Goal: Task Accomplishment & Management: Manage account settings

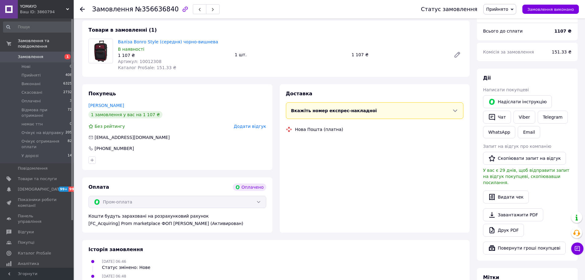
scroll to position [61, 0]
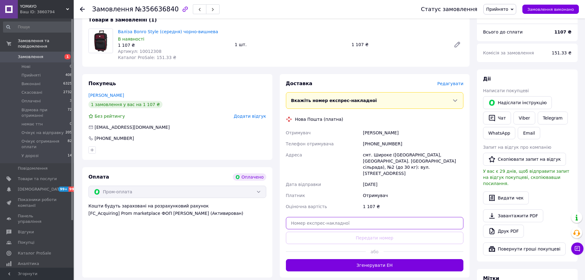
click at [326, 217] on input "text" at bounding box center [375, 223] width 178 height 12
paste input "20451225215576"
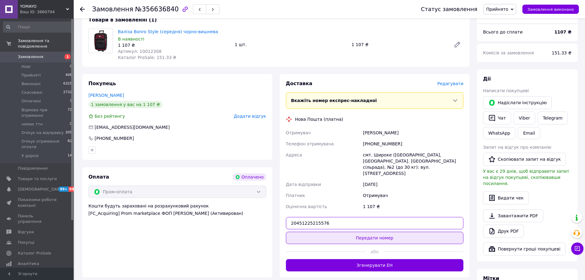
type input "20451225215576"
click at [351, 234] on button "Передати номер" at bounding box center [375, 237] width 178 height 12
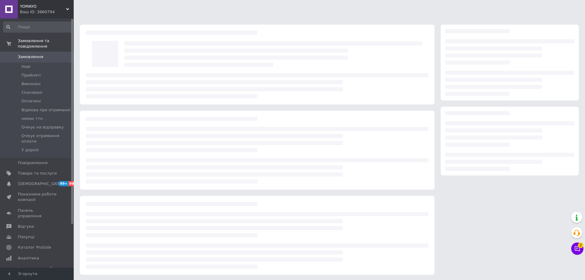
scroll to position [1, 0]
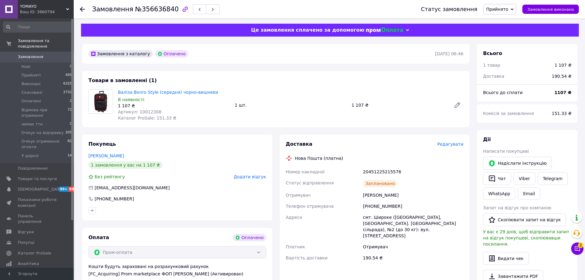
click at [42, 54] on span "Замовлення" at bounding box center [37, 57] width 39 height 6
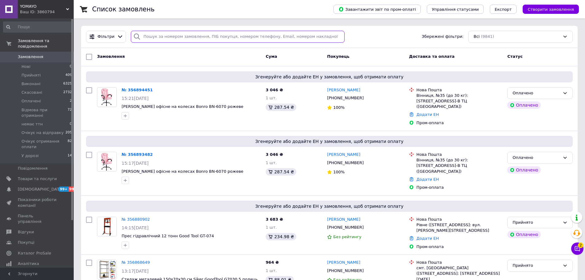
click at [248, 37] on input "search" at bounding box center [238, 37] width 214 height 12
paste input "Ольга Мищишин"
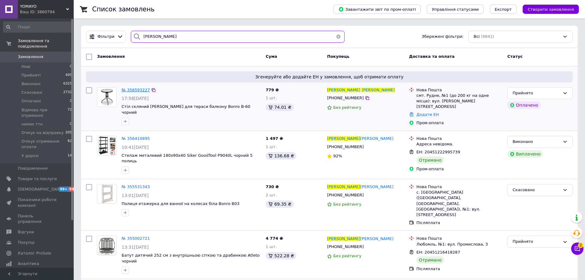
type input "Ольга Мищишин"
click at [133, 90] on span "№ 356593227" at bounding box center [136, 89] width 28 height 5
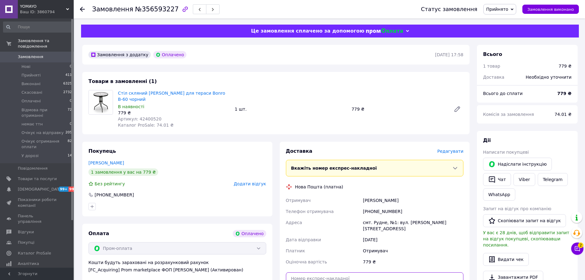
click at [328, 272] on input "text" at bounding box center [375, 278] width 178 height 12
paste input "20451225266043"
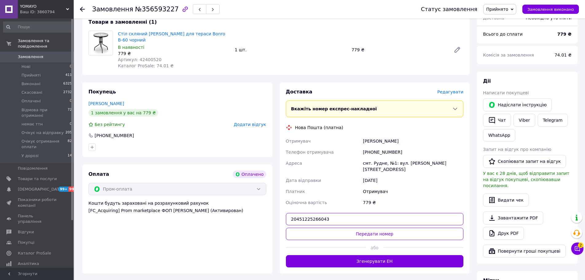
scroll to position [92, 0]
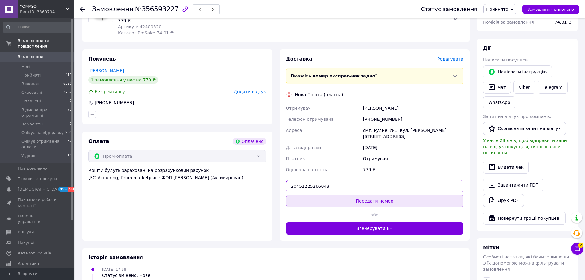
type input "20451225266043"
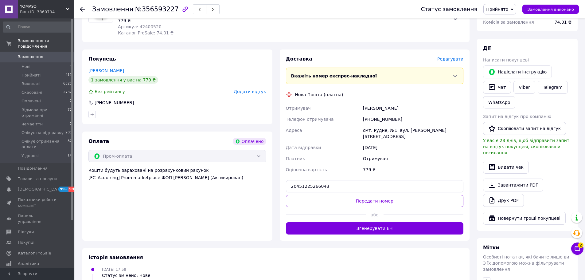
click at [356, 195] on button "Передати номер" at bounding box center [375, 201] width 178 height 12
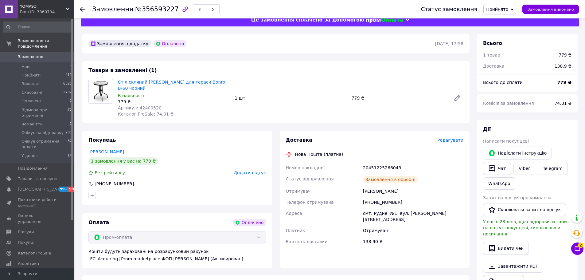
scroll to position [0, 0]
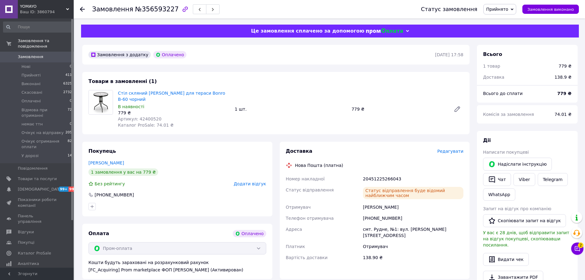
click at [46, 54] on span "Замовлення" at bounding box center [37, 57] width 39 height 6
